Goal: Communication & Community: Answer question/provide support

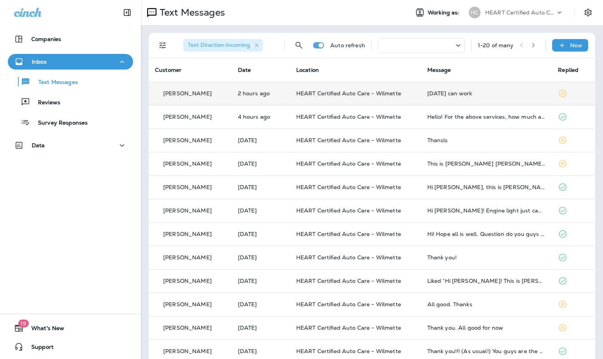
click at [287, 93] on td "2 hours ago" at bounding box center [261, 93] width 58 height 23
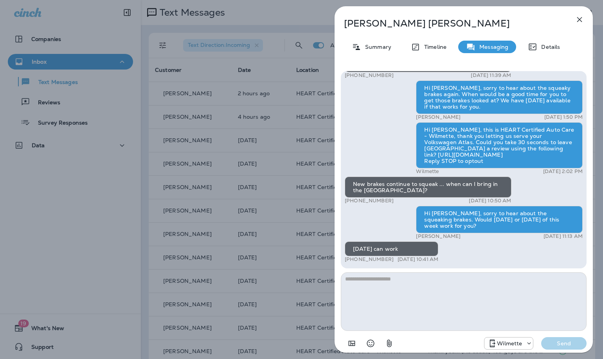
click at [443, 288] on textarea at bounding box center [464, 302] width 246 height 59
type textarea "*"
type textarea "**********"
click at [572, 343] on p "Send" at bounding box center [563, 343] width 33 height 7
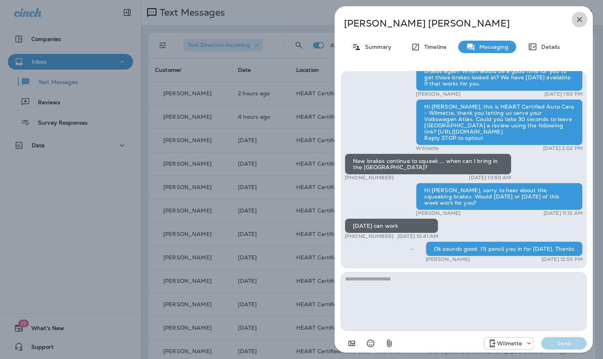
click at [583, 19] on icon "button" at bounding box center [579, 19] width 9 height 9
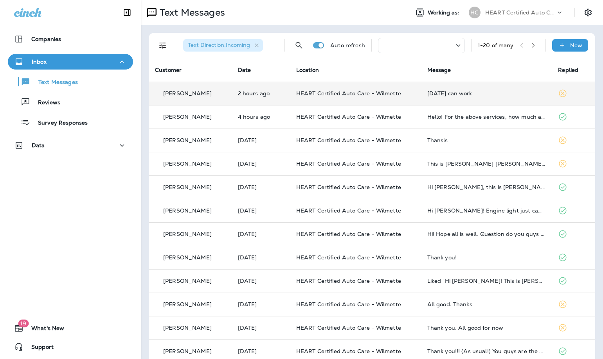
click at [293, 97] on td "HEART Certified Auto Care - Wilmette" at bounding box center [355, 93] width 131 height 23
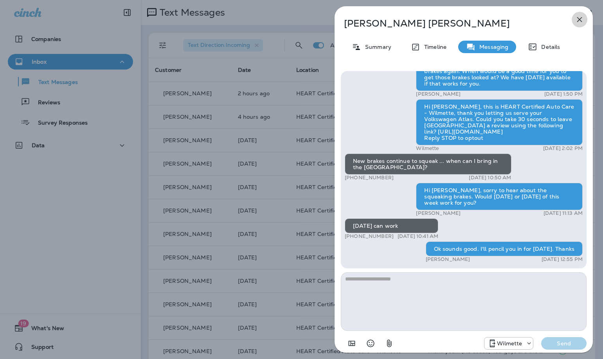
click at [579, 22] on icon "button" at bounding box center [579, 19] width 9 height 9
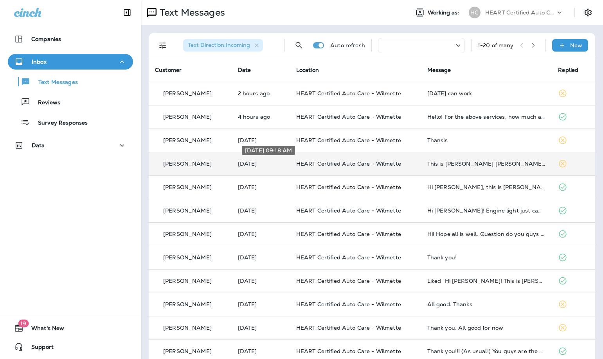
click at [278, 163] on p "[DATE]" at bounding box center [261, 164] width 46 height 6
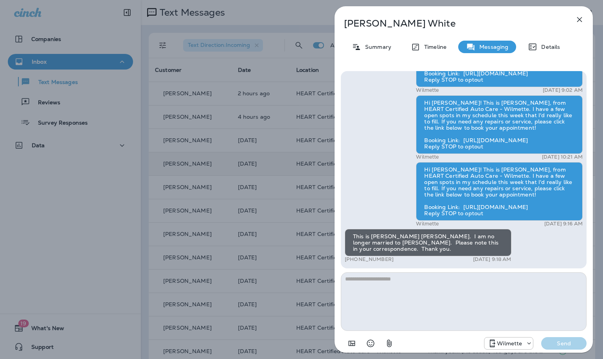
click at [579, 20] on icon "button" at bounding box center [579, 19] width 5 height 5
